Goal: Task Accomplishment & Management: Manage account settings

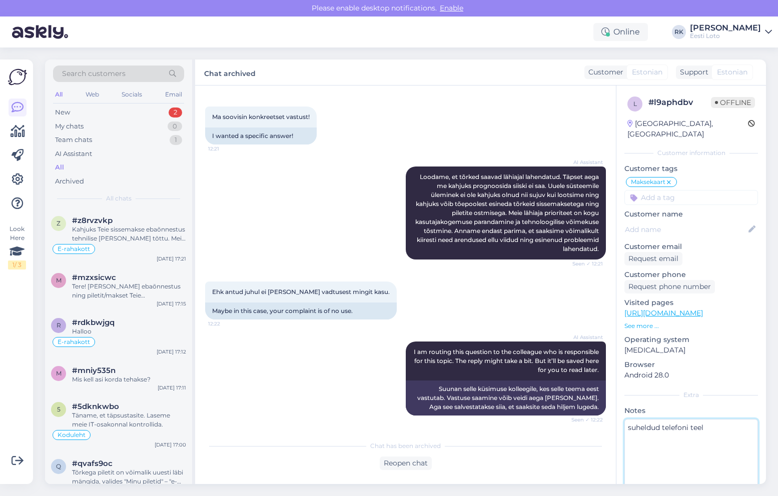
click at [732, 419] on textarea "suheldud telefoni teel" at bounding box center [691, 464] width 134 height 90
click at [647, 460] on textarea "suheldud telefoni [PERSON_NAME] Kasutaja asukoht on [GEOGRAPHIC_DATA], Palma - …" at bounding box center [691, 464] width 134 height 90
click at [711, 456] on textarea "suheldud telefoni [PERSON_NAME] Kasutaja asukoht on [GEOGRAPHIC_DATA], Palma - …" at bounding box center [691, 464] width 134 height 90
click at [691, 474] on textarea "suheldud telefoni [PERSON_NAME] Kasutaja asukoht on [GEOGRAPHIC_DATA], Palma - …" at bounding box center [691, 464] width 134 height 90
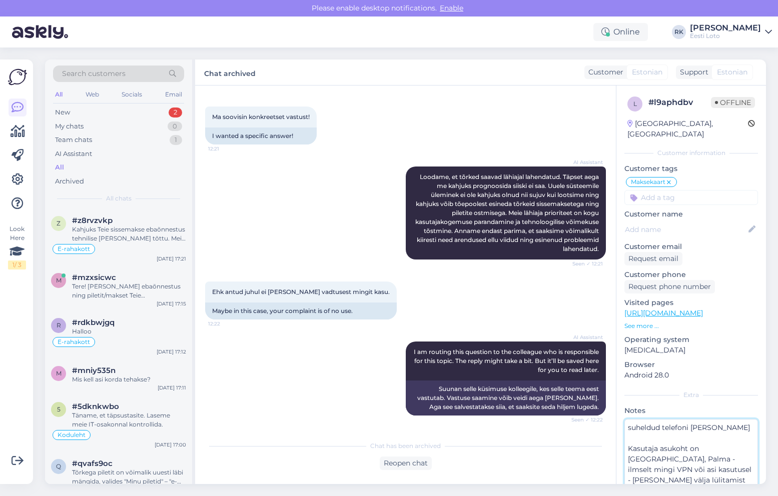
click at [751, 450] on textarea "suheldud telefoni [PERSON_NAME] Kasutaja asukoht on [GEOGRAPHIC_DATA], Palma - …" at bounding box center [691, 464] width 134 height 90
click at [688, 460] on textarea "suheldud telefoni [PERSON_NAME] Kasutaja asukoht on [GEOGRAPHIC_DATA], [GEOGRAP…" at bounding box center [691, 464] width 134 height 90
click at [744, 471] on textarea "suheldud telefoni [PERSON_NAME] Kasutaja asukoht on [GEOGRAPHIC_DATA], [GEOGRAP…" at bounding box center [691, 464] width 134 height 90
click at [629, 438] on textarea "suheldud telefoni [PERSON_NAME] Kasutaja asukoht on [GEOGRAPHIC_DATA], [GEOGRAP…" at bounding box center [691, 464] width 134 height 90
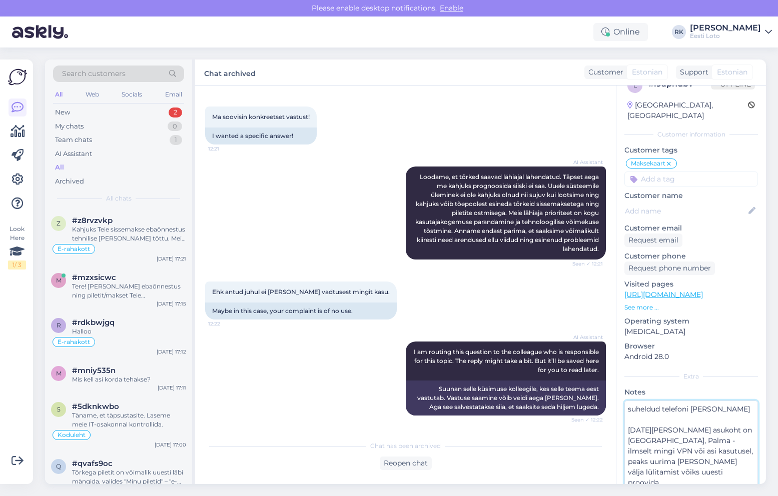
scroll to position [29, 0]
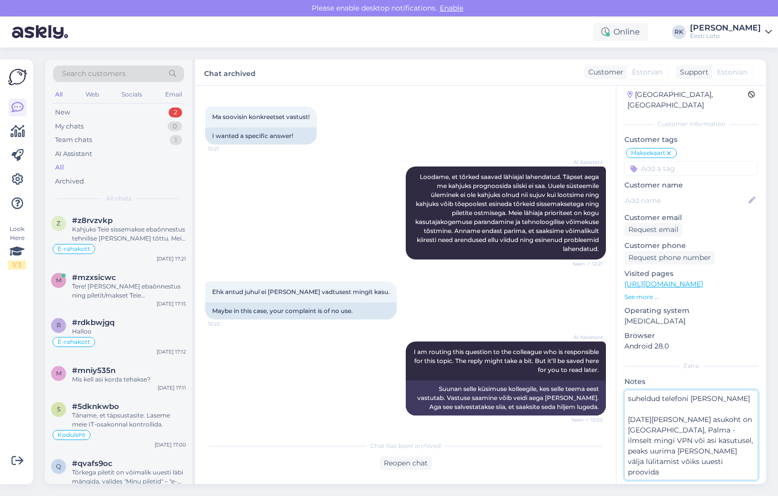
click at [744, 450] on textarea "suheldud telefoni [PERSON_NAME] [DATE][PERSON_NAME] asukoht on [GEOGRAPHIC_DATA…" at bounding box center [691, 435] width 134 height 90
click at [710, 377] on p "Notes Saving . . ." at bounding box center [691, 382] width 134 height 11
click at [371, 32] on div "Online [PERSON_NAME] [PERSON_NAME] Kaarneem Eesti Loto" at bounding box center [389, 32] width 778 height 31
click at [359, 34] on div "Online [PERSON_NAME] [PERSON_NAME] Kaarneem Eesti Loto" at bounding box center [389, 32] width 778 height 31
click at [687, 443] on textarea "suheldud telefoni [PERSON_NAME] [DATE][PERSON_NAME] asukoht on [GEOGRAPHIC_DATA…" at bounding box center [691, 435] width 134 height 90
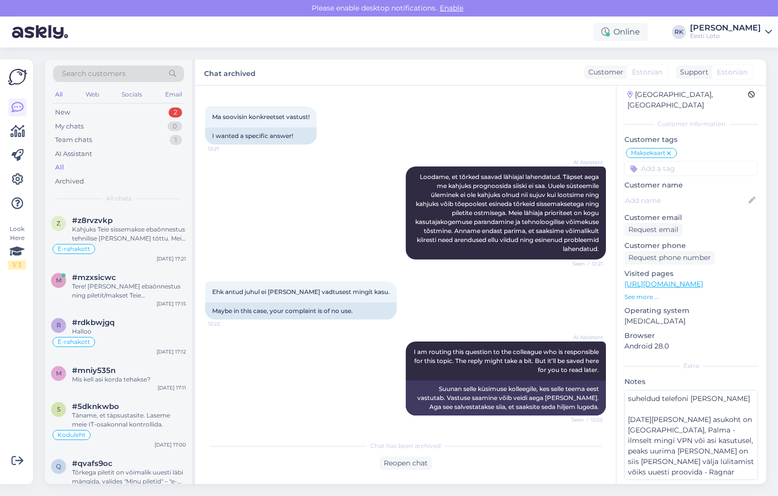
click at [764, 426] on div "l # l9aphdbv Offline [GEOGRAPHIC_DATA], Palma Customer information Customer tag…" at bounding box center [691, 276] width 150 height 439
click at [691, 453] on textarea "suheldud telefoni [PERSON_NAME] [DATE][PERSON_NAME] asukoht on [GEOGRAPHIC_DATA…" at bounding box center [691, 435] width 134 height 90
click at [766, 416] on div "l # l9aphdbv Offline [GEOGRAPHIC_DATA], Palma Customer information Customer tag…" at bounding box center [691, 276] width 150 height 439
click at [363, 26] on div "Online [PERSON_NAME] [PERSON_NAME] Kaarneem Eesti Loto" at bounding box center [389, 32] width 778 height 31
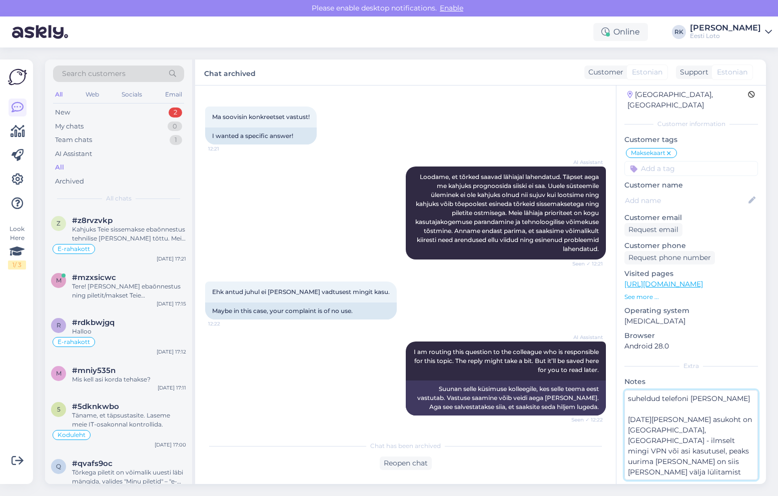
click at [734, 442] on textarea "suheldud telefoni [PERSON_NAME] [DATE][PERSON_NAME] asukoht on [GEOGRAPHIC_DATA…" at bounding box center [691, 435] width 134 height 90
drag, startPoint x: 716, startPoint y: 463, endPoint x: 717, endPoint y: 452, distance: 11.6
click at [717, 452] on textarea "suheldud telefoni [PERSON_NAME] [DATE][PERSON_NAME] asukoht on [GEOGRAPHIC_DATA…" at bounding box center [691, 435] width 134 height 90
type textarea "suheldud telefoni [PERSON_NAME] [DATE][PERSON_NAME] asukoht on [GEOGRAPHIC_DATA…"
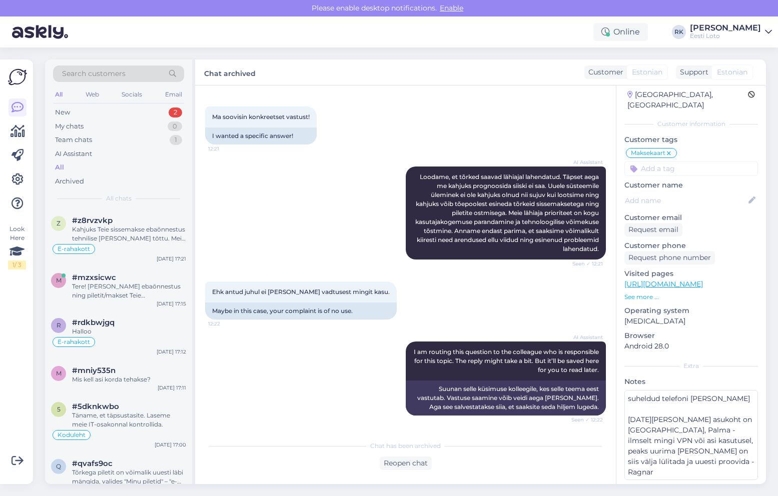
click at [720, 319] on div "l # l9aphdbv Offline [GEOGRAPHIC_DATA], Palma Customer information Customer tag…" at bounding box center [691, 276] width 150 height 439
